Goal: Task Accomplishment & Management: Manage account settings

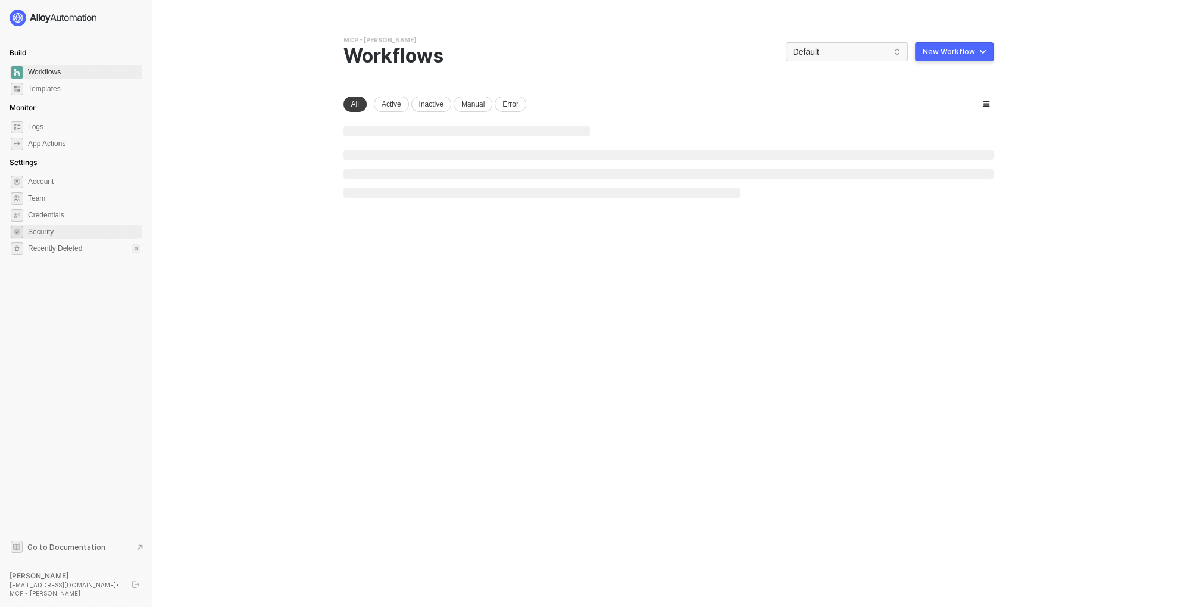
click at [46, 226] on span "Security" at bounding box center [84, 231] width 112 height 14
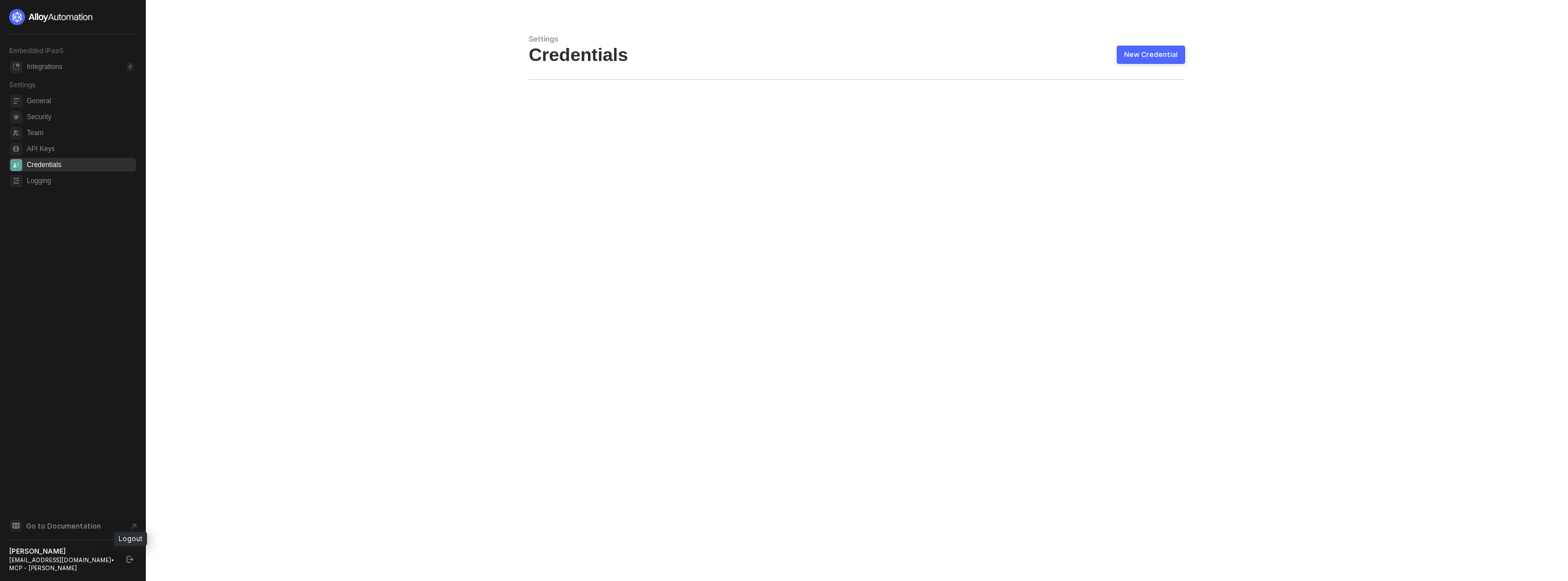
click at [131, 559] on icon "logout" at bounding box center [129, 559] width 7 height 7
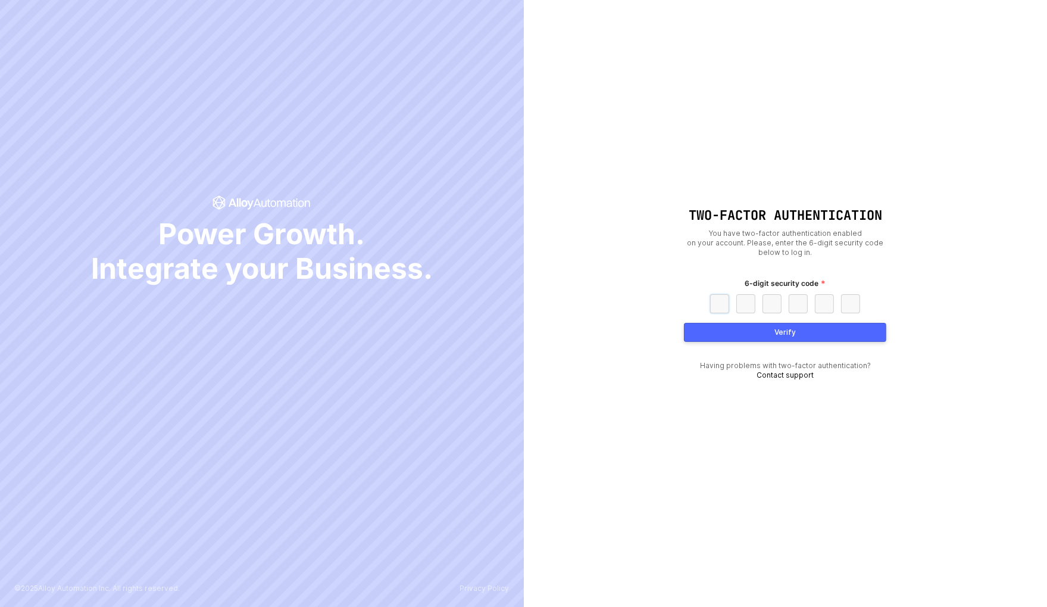
paste input "6"
type input "6"
type input "0"
type input "2"
type input "9"
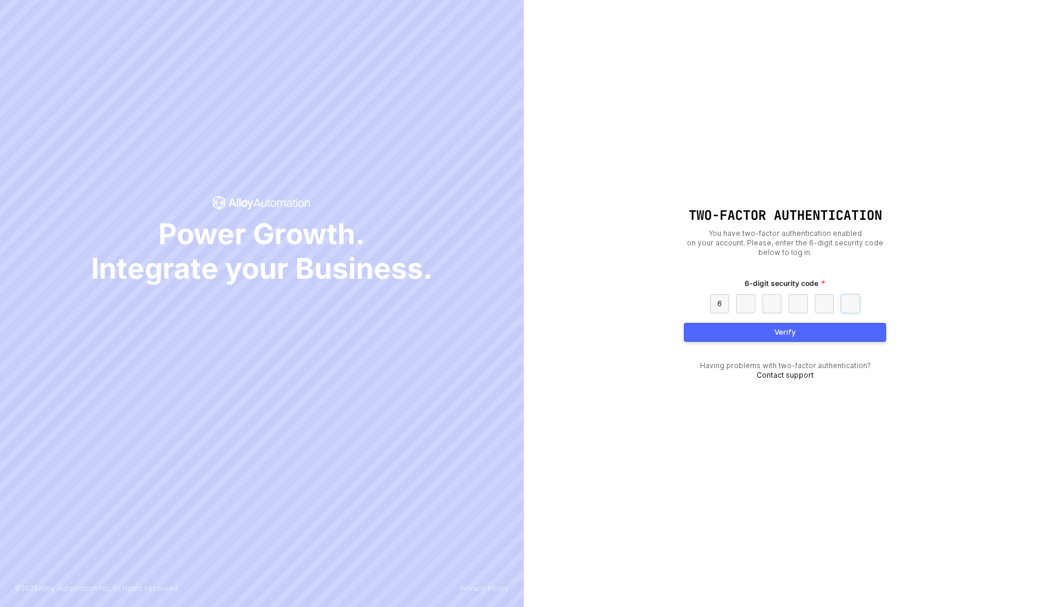
type input "0"
type input "6"
click at [731, 320] on div "Two-Factor Authentication You have two-factor authentication enabled on your ac…" at bounding box center [785, 303] width 202 height 191
click at [723, 326] on button "Verify" at bounding box center [785, 332] width 202 height 19
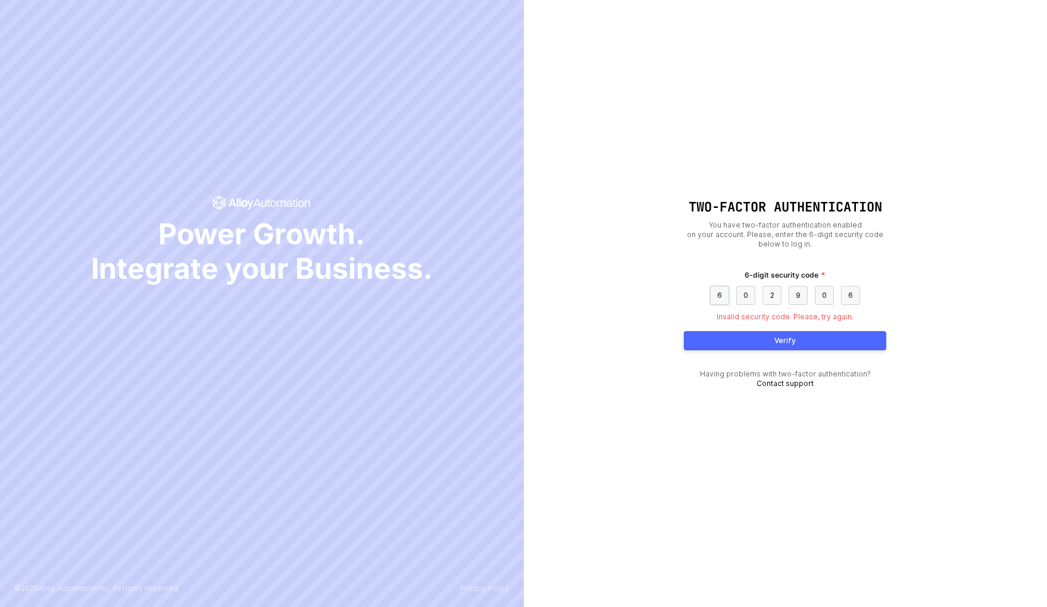
click at [725, 290] on input "6" at bounding box center [719, 295] width 19 height 19
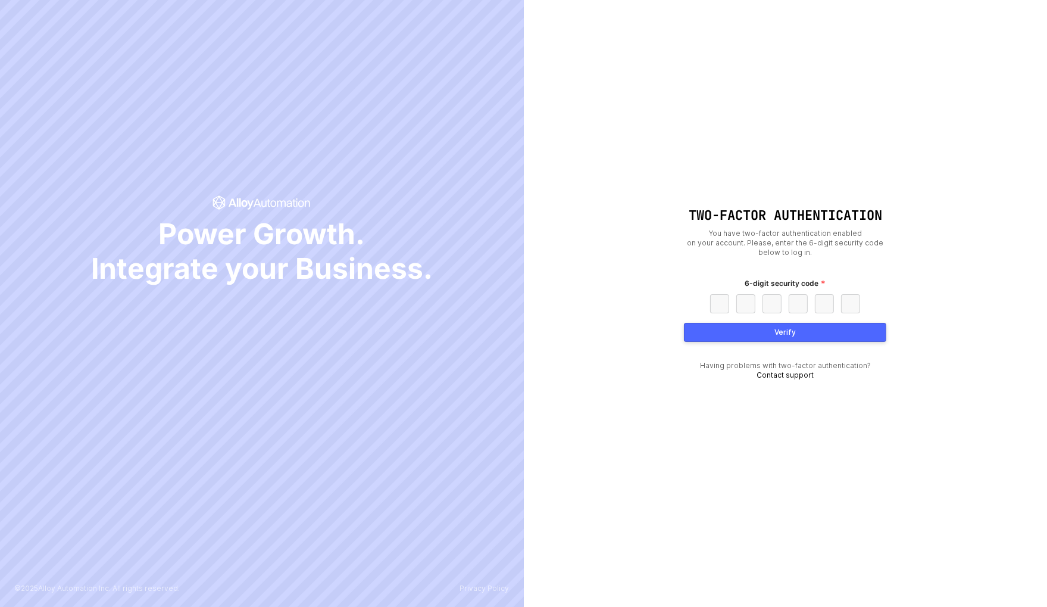
click at [717, 294] on input "text" at bounding box center [719, 303] width 19 height 19
type input "5"
type input "6"
type input "9"
type input "8"
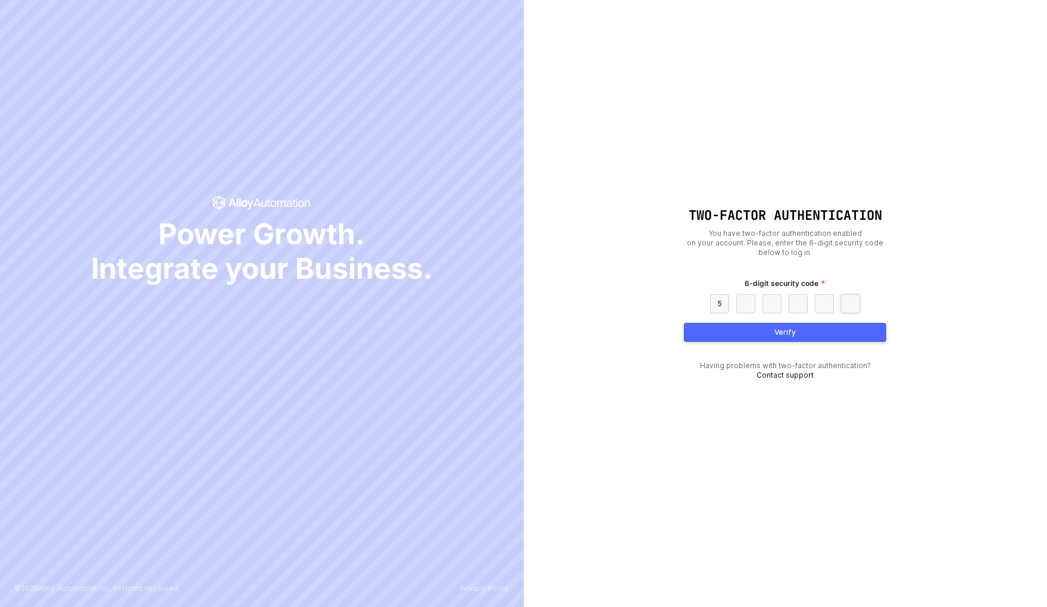
type input "9"
type input "1"
click at [750, 333] on button "Verify" at bounding box center [785, 332] width 202 height 19
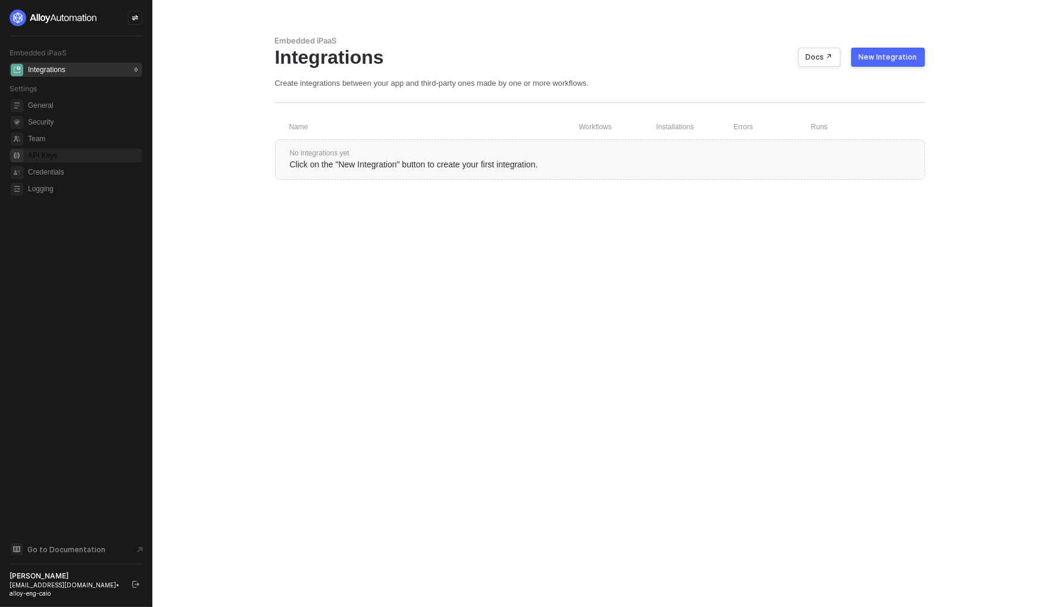
click at [77, 162] on span "API Keys" at bounding box center [84, 155] width 112 height 14
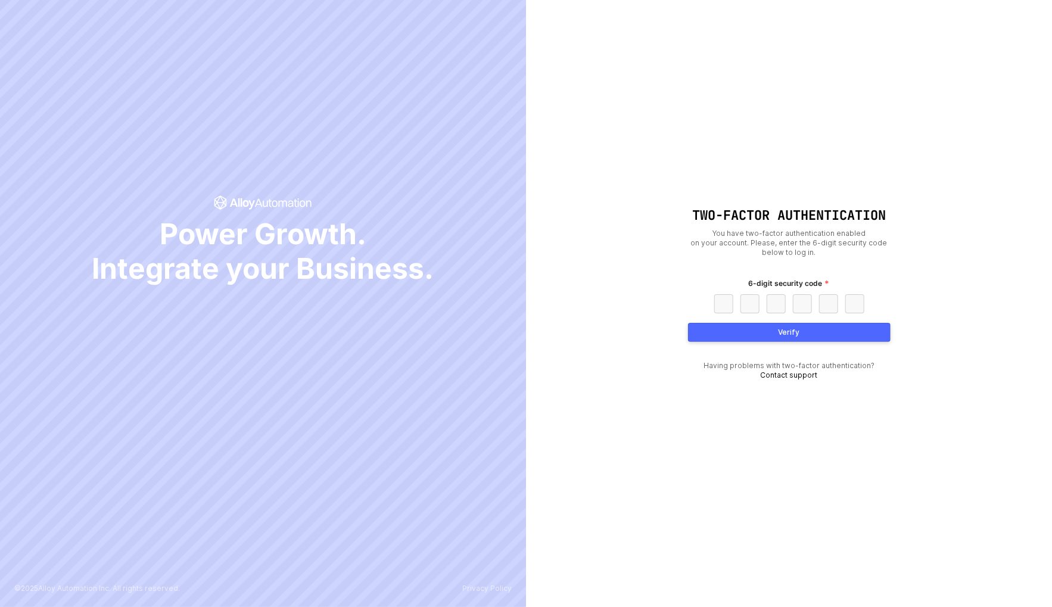
click at [550, 278] on div "Two-Factor Authentication You have two-factor authentication enabled on your ac…" at bounding box center [789, 303] width 526 height 607
click at [654, 187] on div "Two-Factor Authentication You have two-factor authentication enabled on your ac…" at bounding box center [789, 303] width 526 height 607
click at [713, 138] on div "Two-Factor Authentication You have two-factor authentication enabled on your ac…" at bounding box center [789, 303] width 526 height 607
